Goal: Browse casually: Explore the website without a specific task or goal

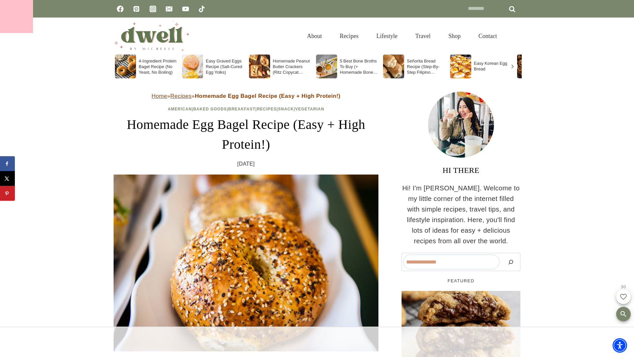
click at [17, 17] on div at bounding box center [16, 16] width 33 height 33
